Goal: Find specific page/section: Find specific page/section

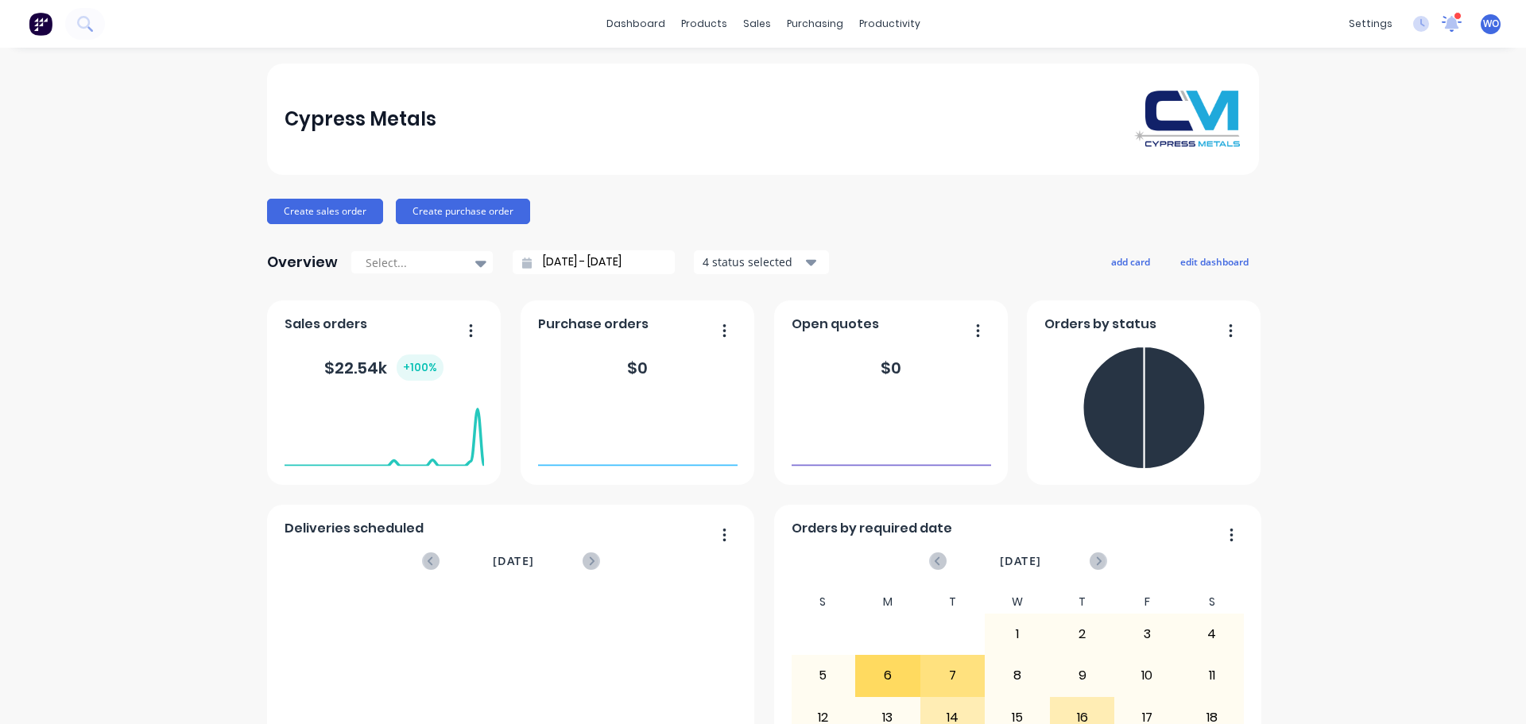
click at [1441, 29] on icon at bounding box center [1452, 23] width 22 height 18
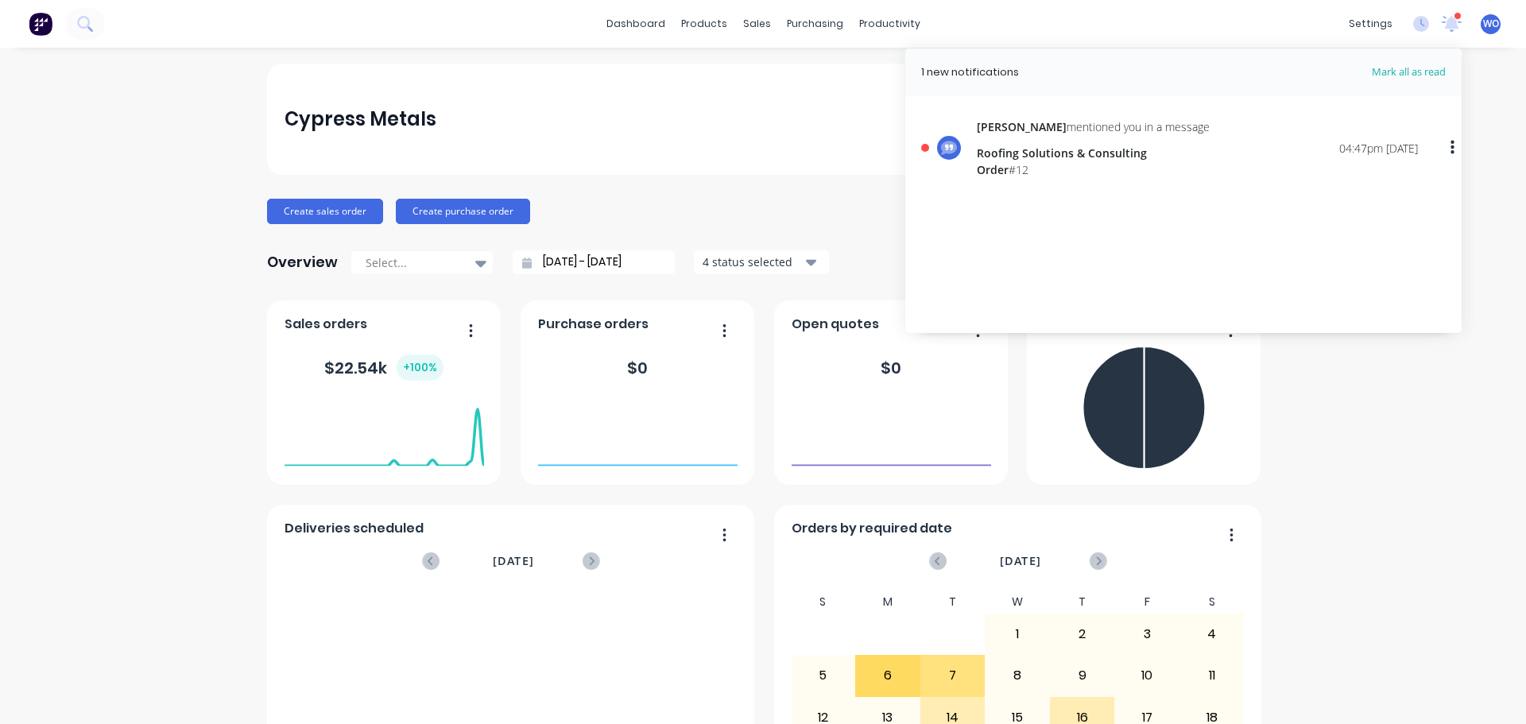
click at [1076, 156] on div "Roofing Solutions & Consulting" at bounding box center [1093, 153] width 233 height 17
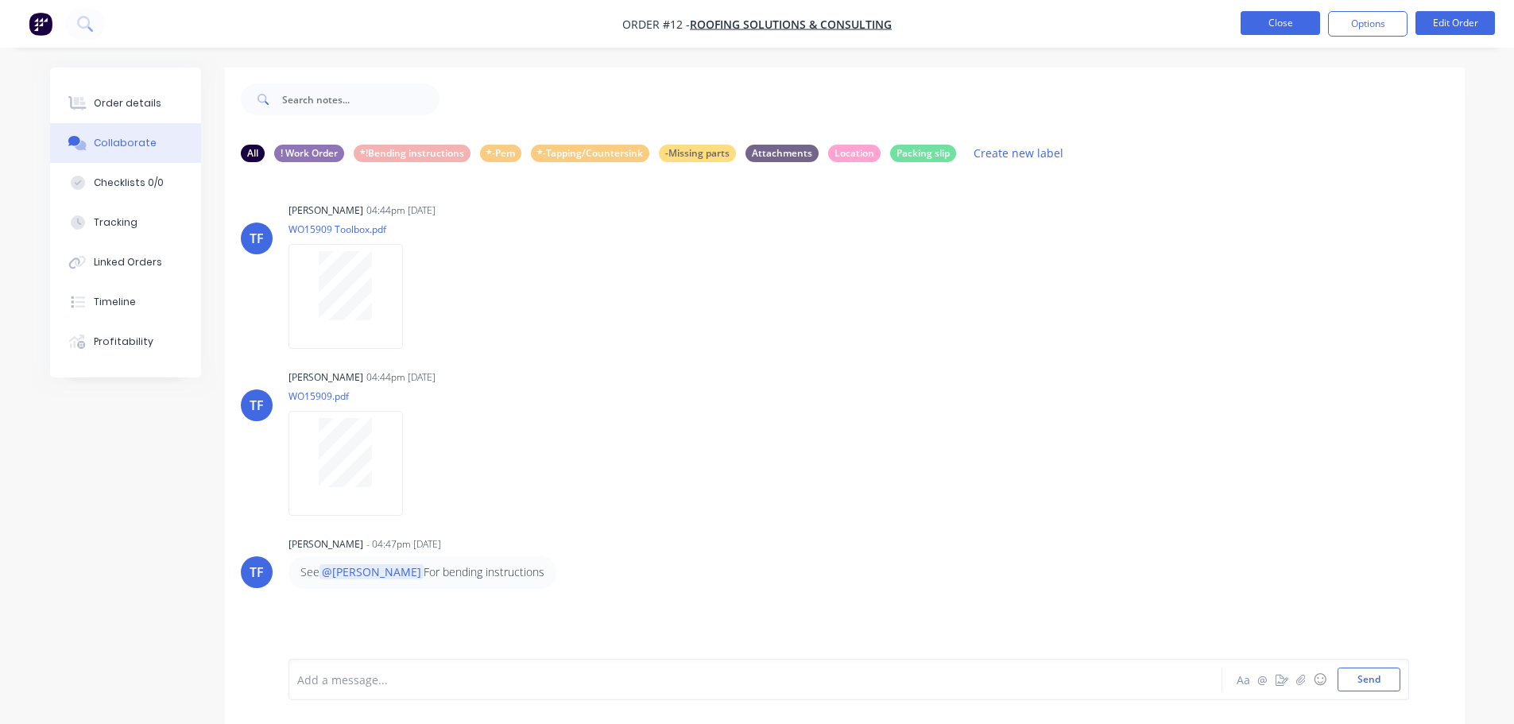
click at [1245, 20] on button "Close" at bounding box center [1280, 23] width 79 height 24
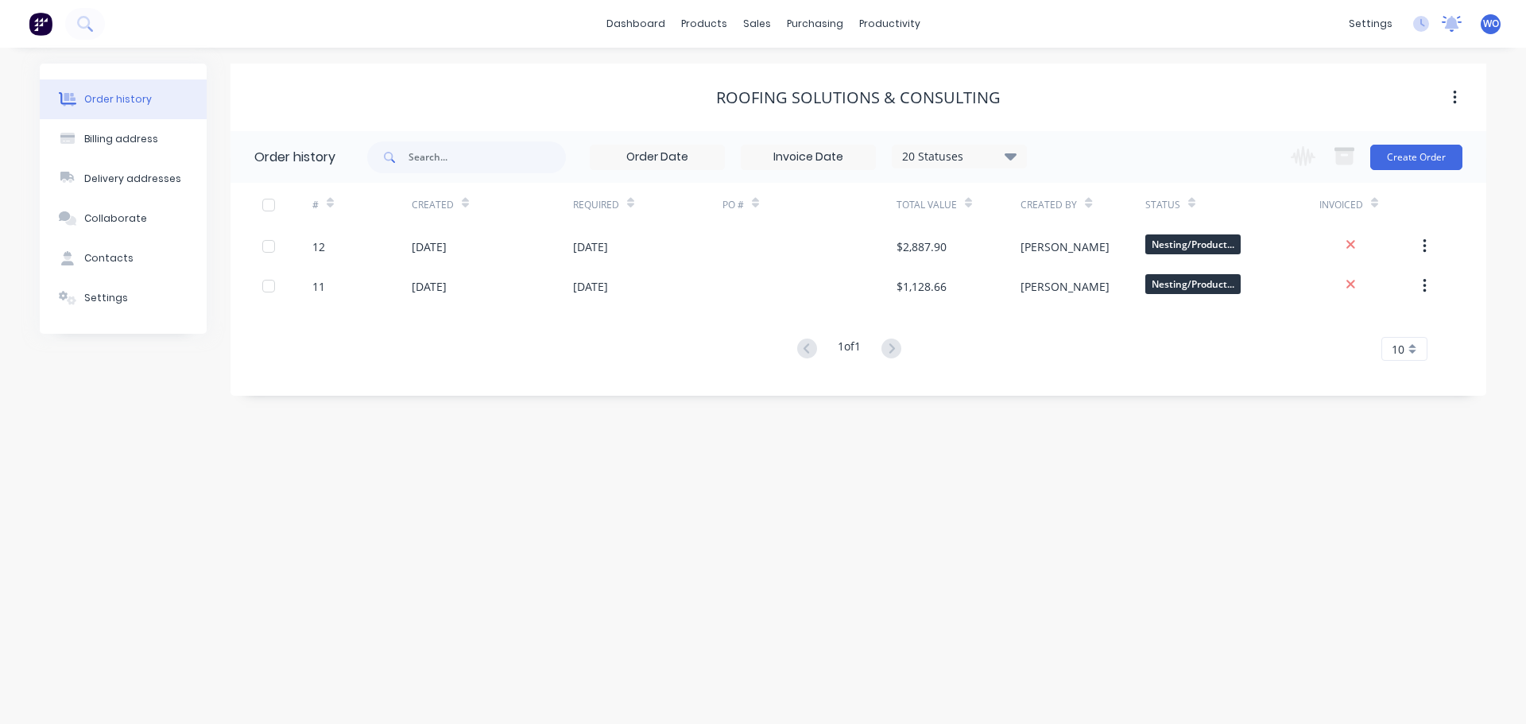
click at [1447, 29] on icon at bounding box center [1452, 24] width 20 height 16
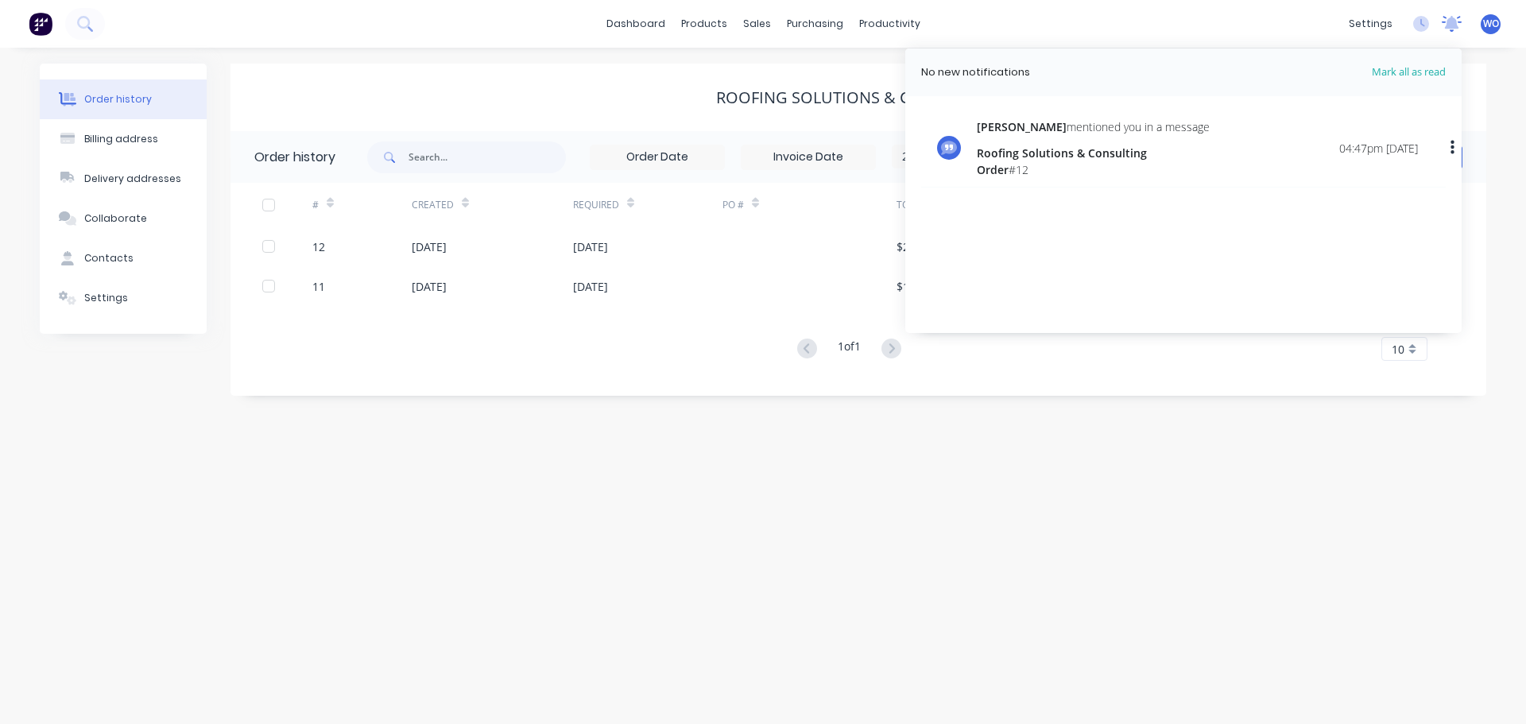
click at [1447, 29] on icon at bounding box center [1452, 24] width 20 height 16
